Goal: Find specific page/section: Find specific page/section

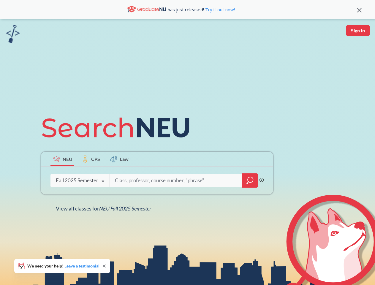
click at [188, 143] on icon at bounding box center [118, 127] width 155 height 33
click at [360, 10] on icon at bounding box center [360, 10] width 4 height 4
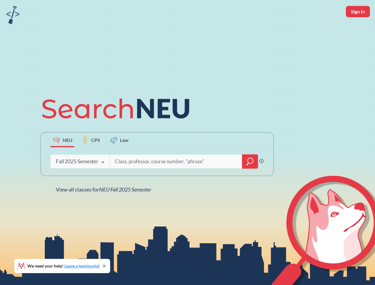
click at [358, 31] on div "NEU CPS Law Phrase search guarantees the exact search appears in the results. E…" at bounding box center [187, 142] width 375 height 285
click at [62, 159] on div "Fall 2025 Semester" at bounding box center [77, 161] width 43 height 7
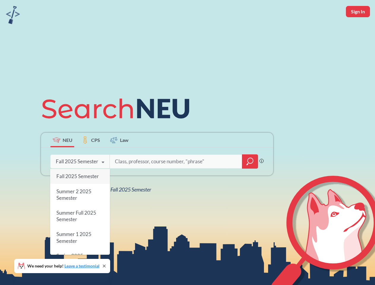
click at [91, 159] on div "Fall 2025 Semester" at bounding box center [77, 161] width 43 height 7
click at [120, 159] on input "search" at bounding box center [176, 161] width 124 height 12
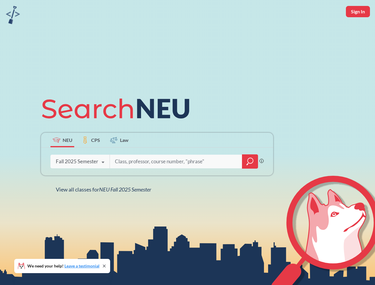
click at [250, 181] on div "NEU CPS Law Phrase search guarantees the exact search appears in the results. E…" at bounding box center [157, 142] width 240 height 101
click at [80, 181] on div "NEU CPS Law Phrase search guarantees the exact search appears in the results. E…" at bounding box center [157, 142] width 240 height 101
click at [103, 182] on div "NEU CPS Law Phrase search guarantees the exact search appears in the results. E…" at bounding box center [157, 142] width 240 height 101
click at [105, 209] on div "NEU CPS Law Phrase search guarantees the exact search appears in the results. E…" at bounding box center [187, 142] width 375 height 285
